Goal: Task Accomplishment & Management: Use online tool/utility

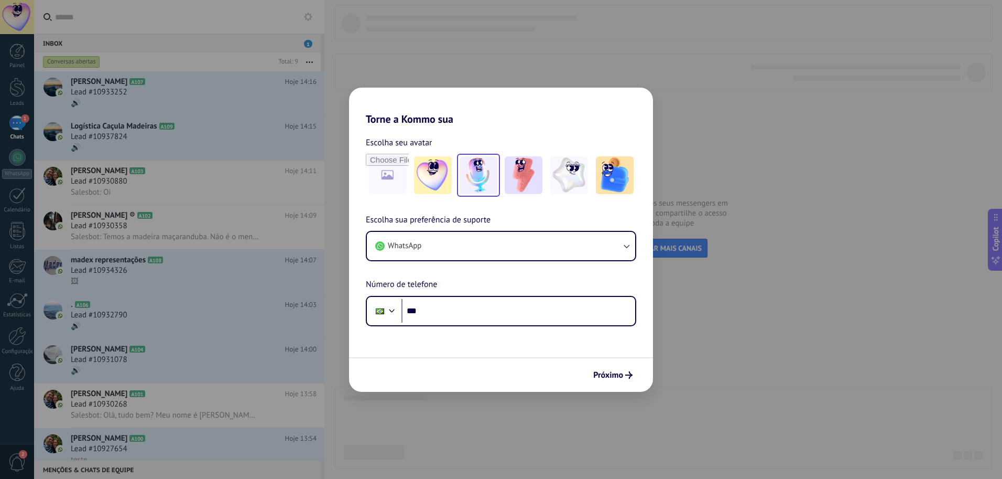
click at [473, 172] on img at bounding box center [479, 175] width 38 height 38
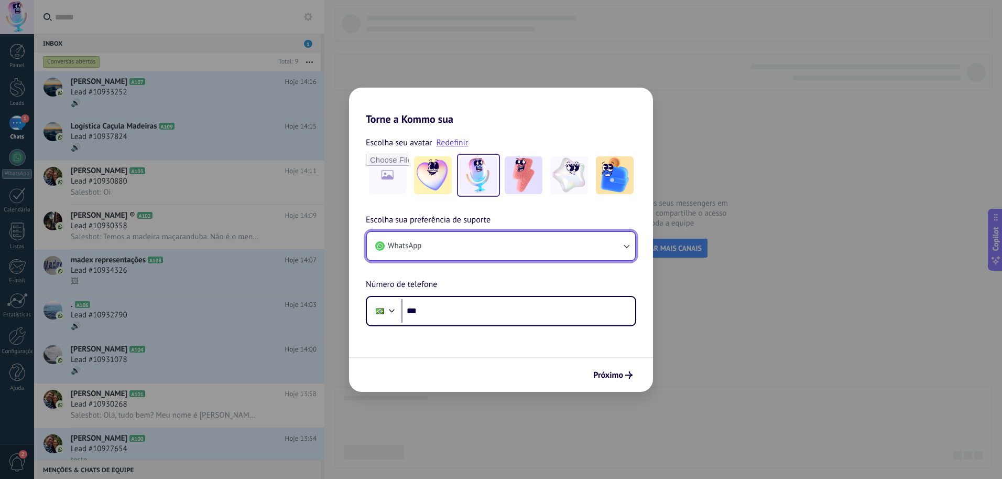
click at [628, 247] on icon "button" at bounding box center [627, 247] width 6 height 4
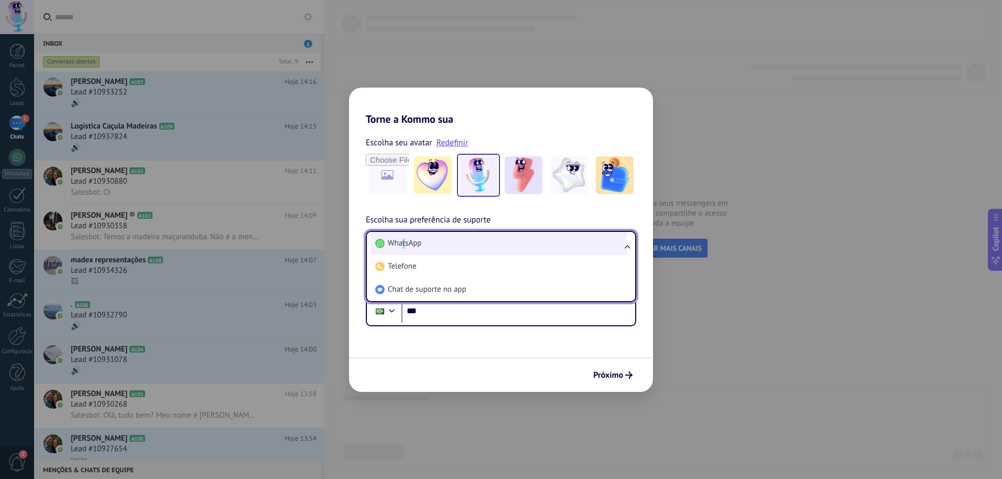
click at [407, 242] on span "WhatsApp" at bounding box center [405, 243] width 34 height 10
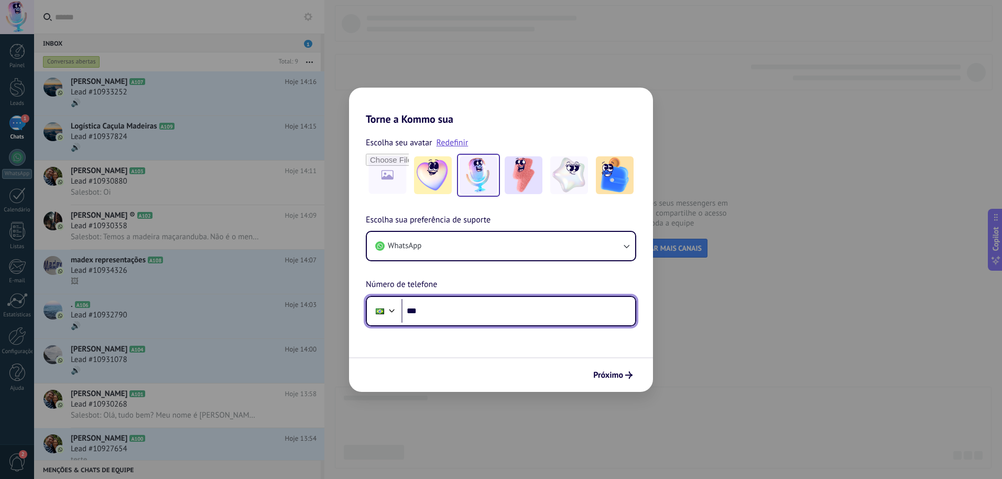
click at [431, 311] on input "***" at bounding box center [519, 311] width 234 height 24
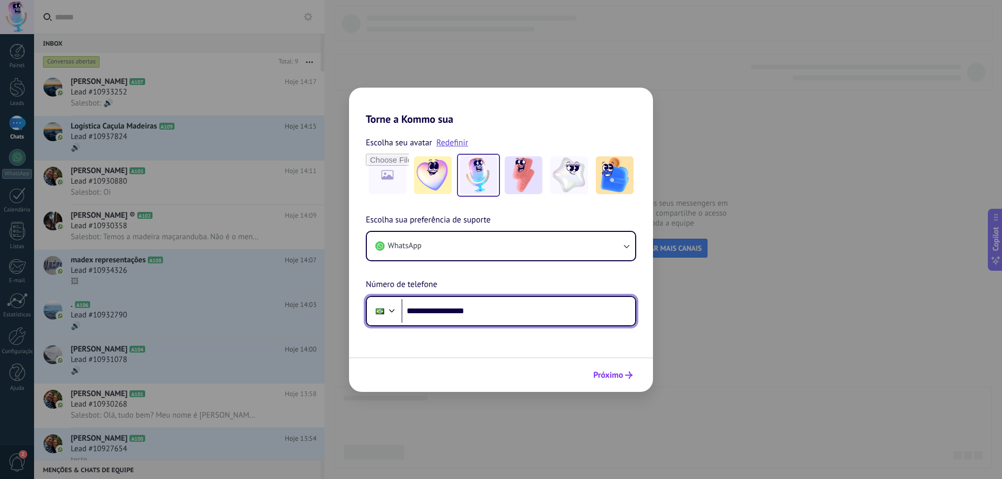
type input "**********"
click at [618, 373] on span "Próximo" at bounding box center [609, 374] width 30 height 7
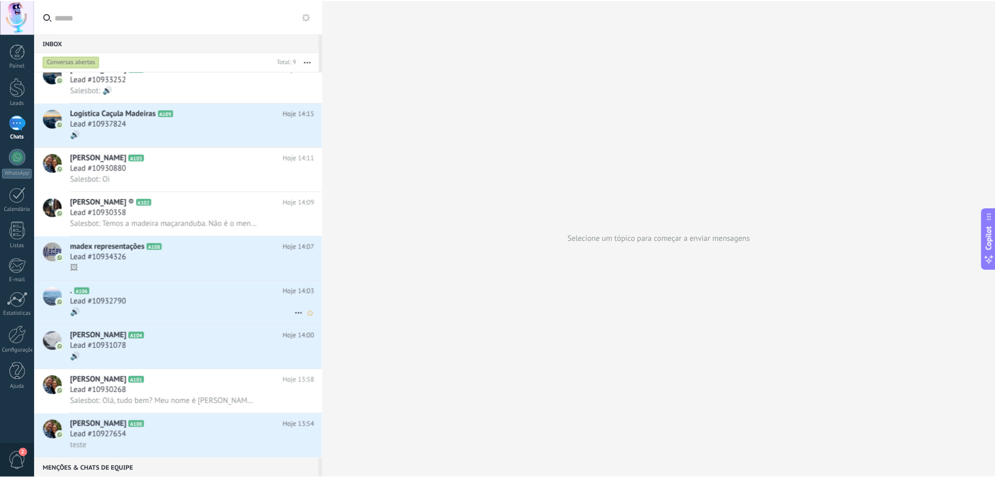
scroll to position [13, 0]
click at [16, 346] on link "Configurações" at bounding box center [17, 341] width 34 height 28
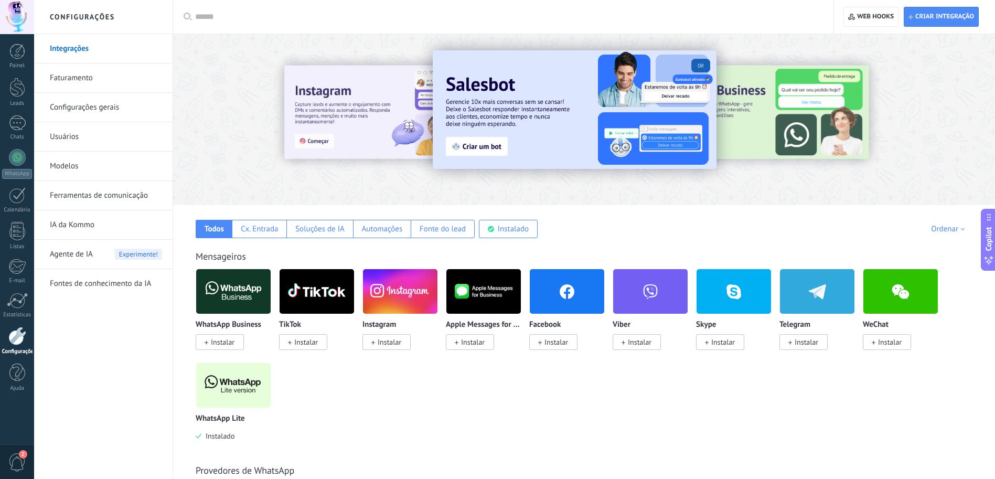
click at [379, 342] on span "Instalar" at bounding box center [389, 341] width 24 height 9
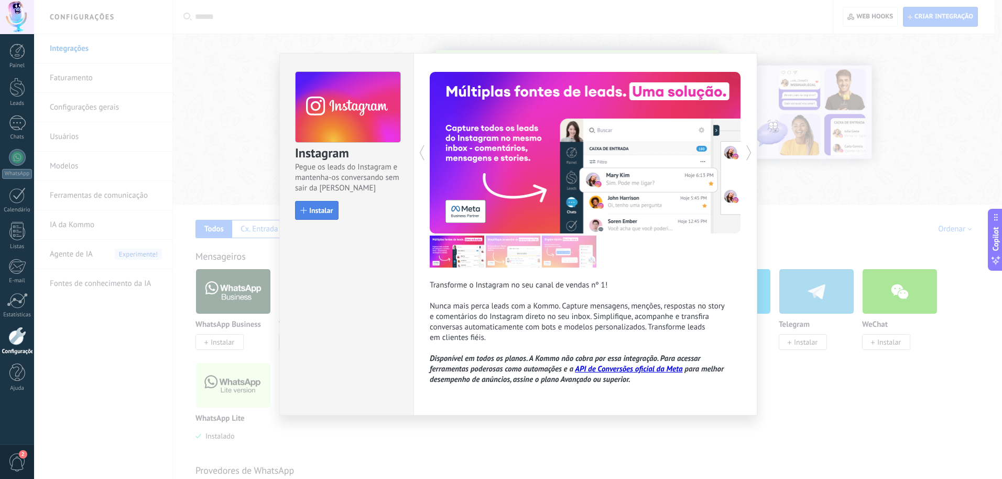
click at [316, 209] on span "Instalar" at bounding box center [321, 210] width 24 height 7
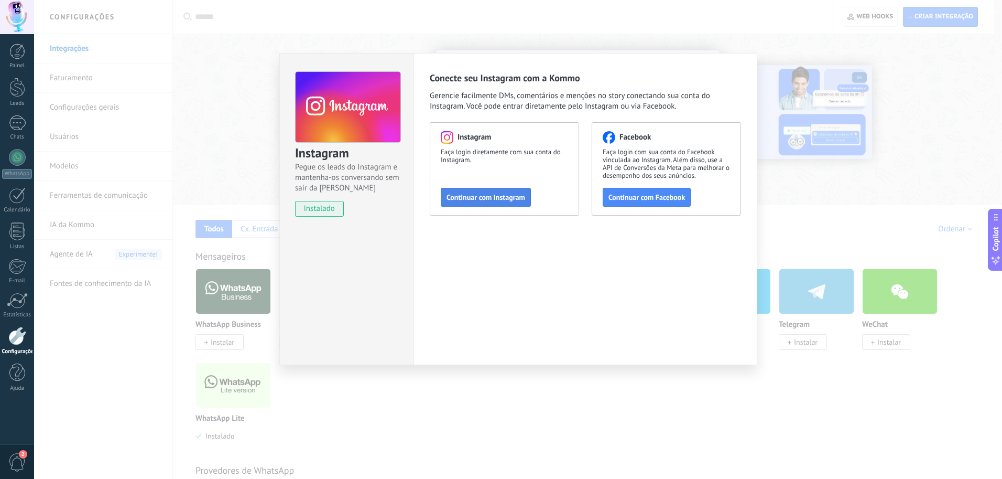
click at [499, 195] on span "Continuar com Instagram" at bounding box center [486, 196] width 79 height 7
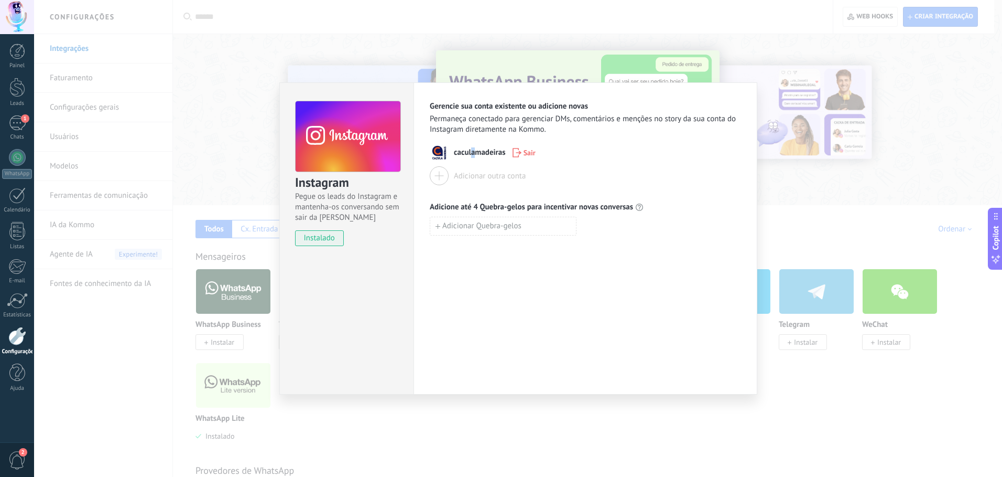
click at [473, 153] on span "caculamadeiras" at bounding box center [480, 152] width 52 height 10
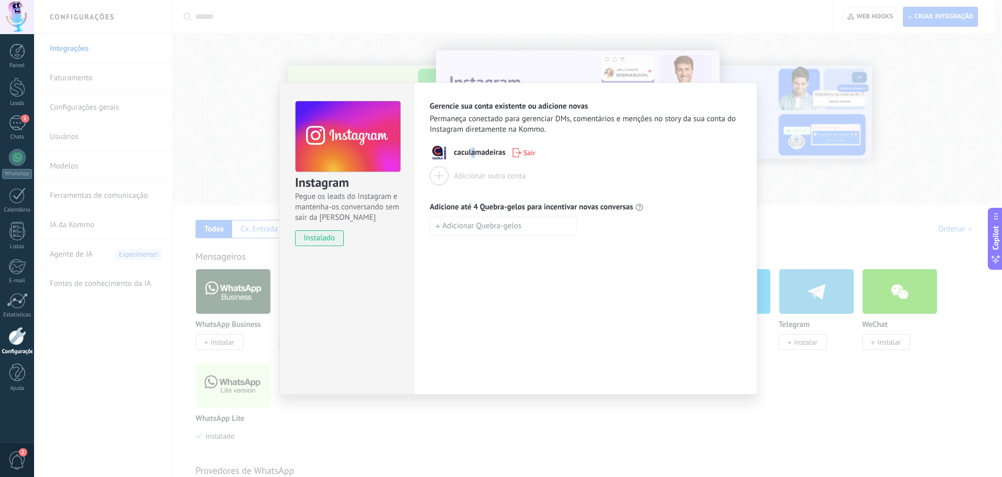
drag, startPoint x: 473, startPoint y: 153, endPoint x: 438, endPoint y: 154, distance: 35.1
click at [438, 154] on img at bounding box center [439, 152] width 19 height 19
click at [189, 70] on div "Instagram Pegue os leads do Instagram e mantenha-os conversando sem sair da Kom…" at bounding box center [518, 238] width 968 height 477
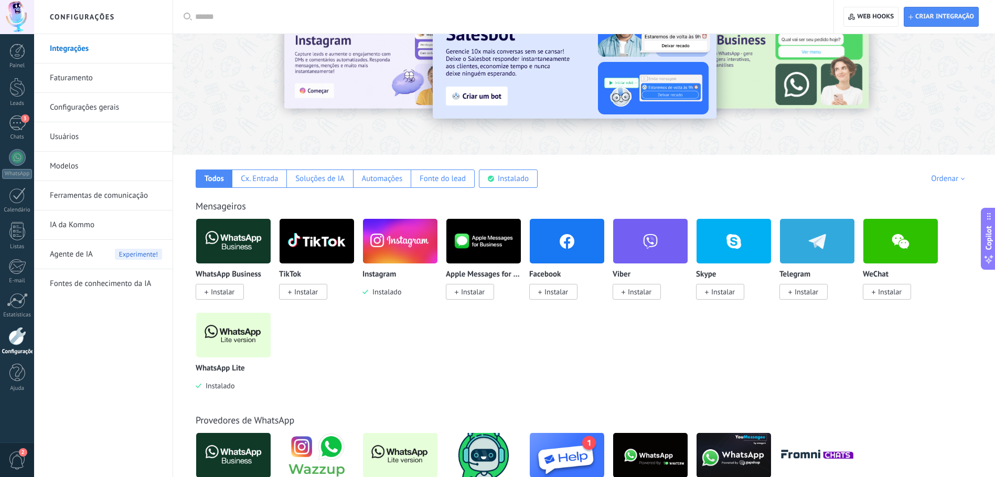
scroll to position [52, 0]
